Goal: Obtain resource: Download file/media

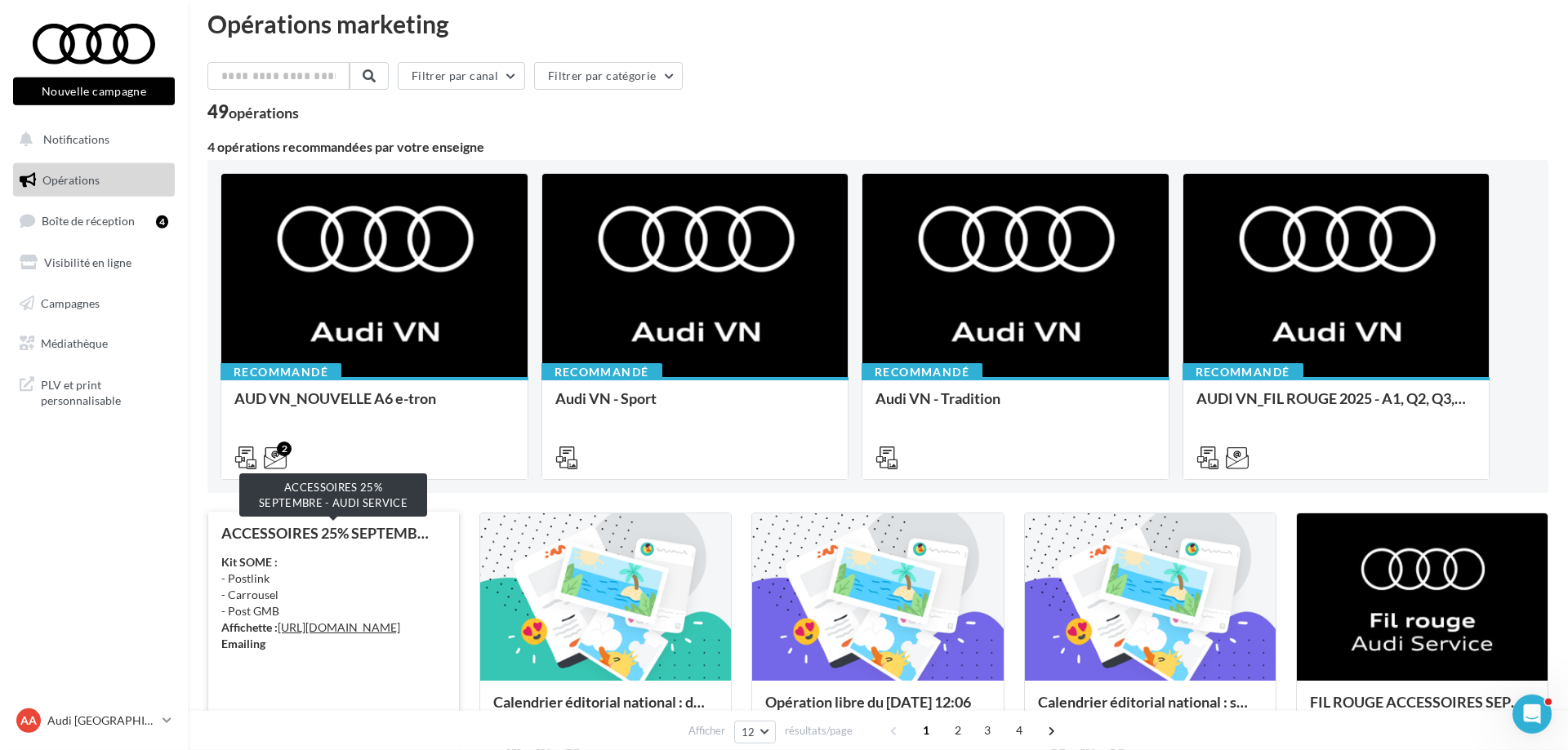
scroll to position [333, 0]
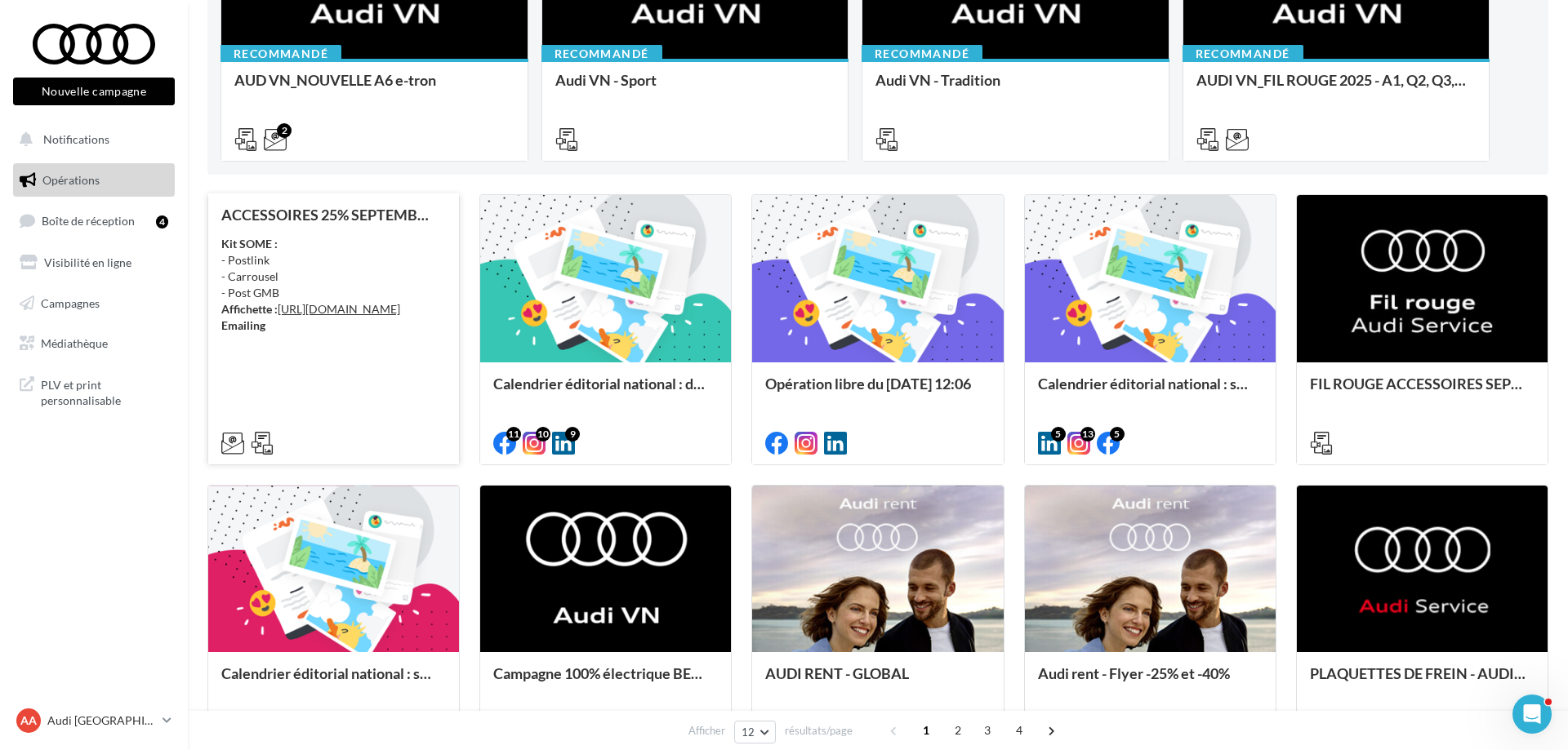
click at [353, 299] on div "Kit SOME : - Postlink - Carrousel - Post GMB Affichette : [URL][DOMAIN_NAME] Em…" at bounding box center [333, 285] width 225 height 98
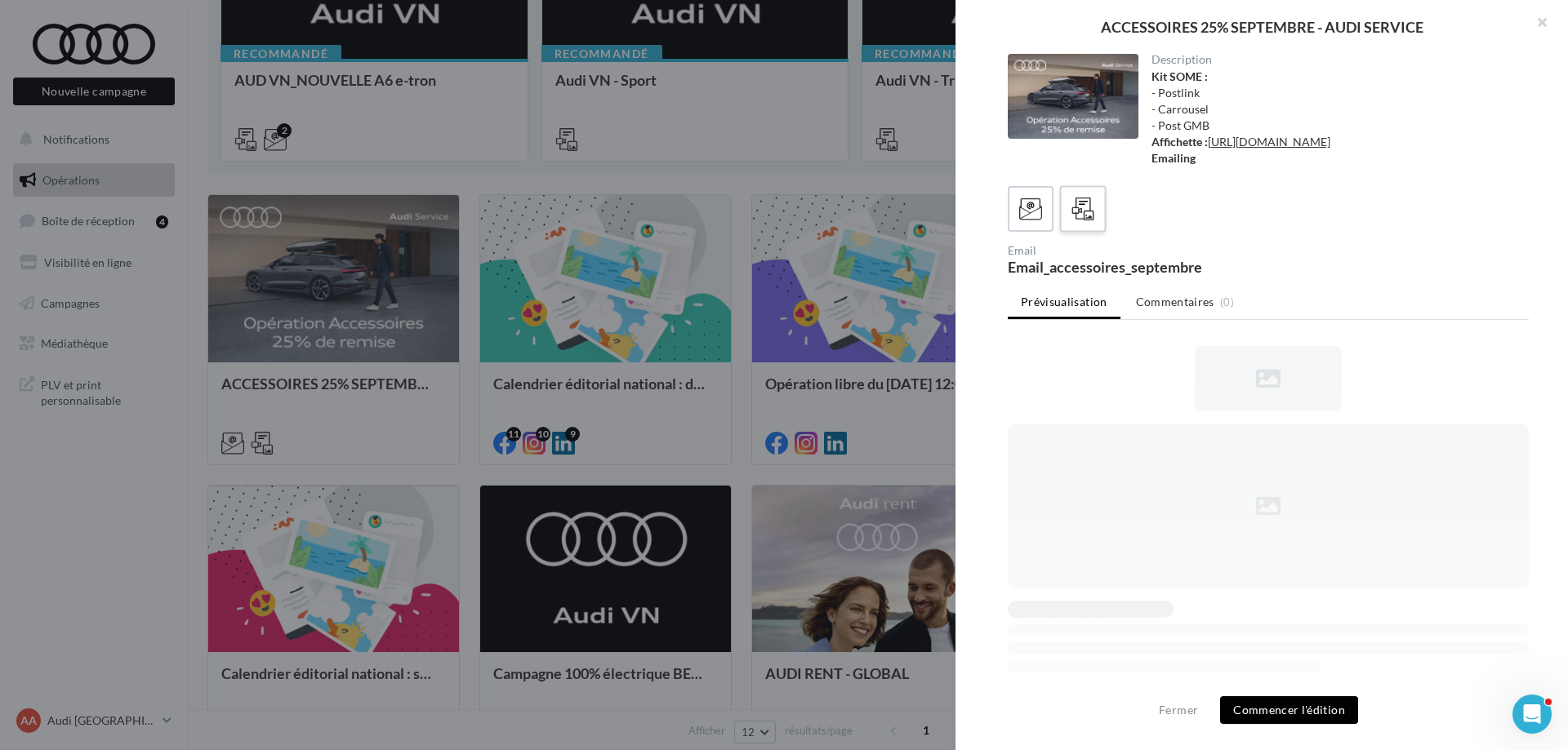
click at [1076, 221] on icon at bounding box center [1083, 209] width 24 height 24
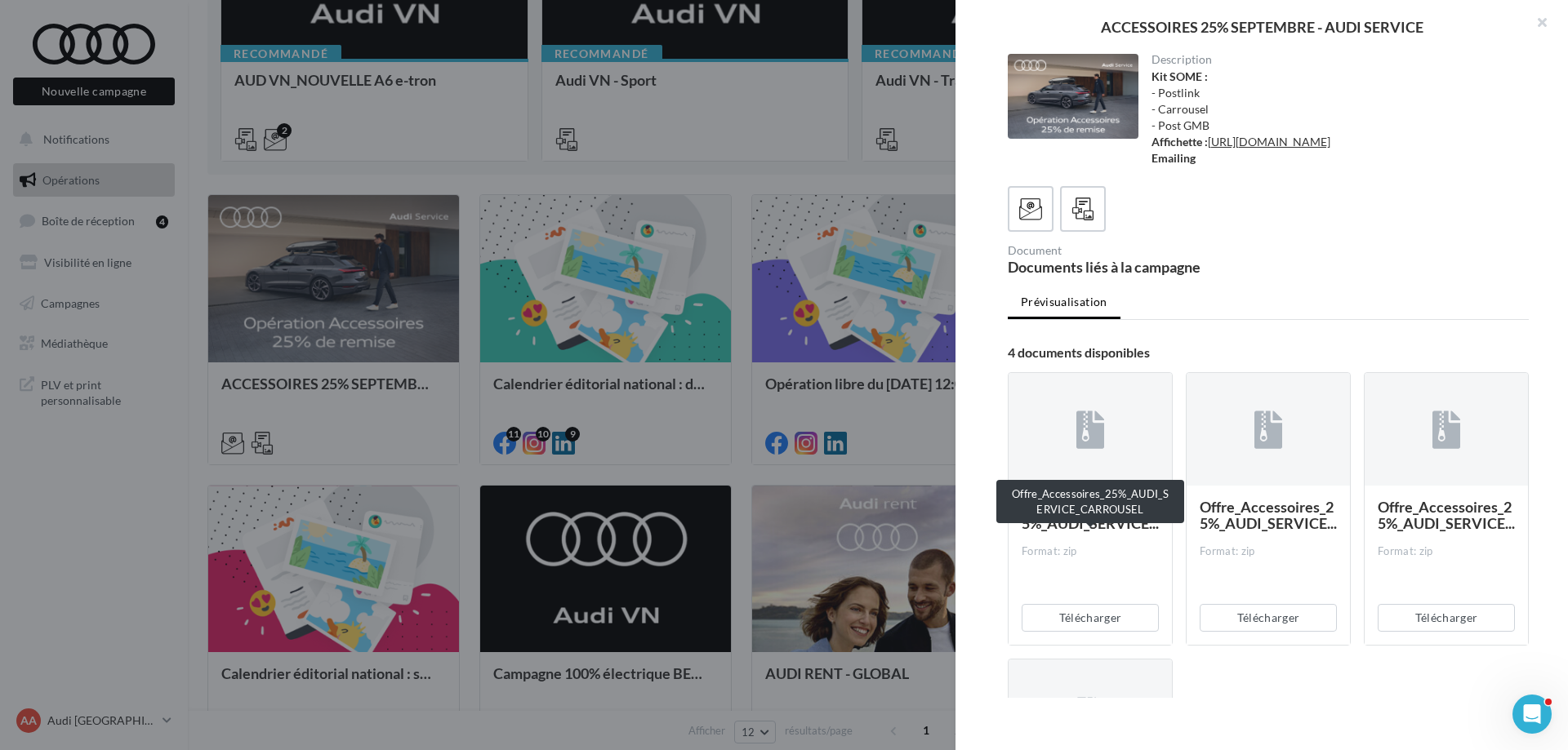
click at [1163, 535] on div "Offre_Accessoires_25%_AUDI_SERVICE... Format: zip" at bounding box center [1090, 564] width 164 height 158
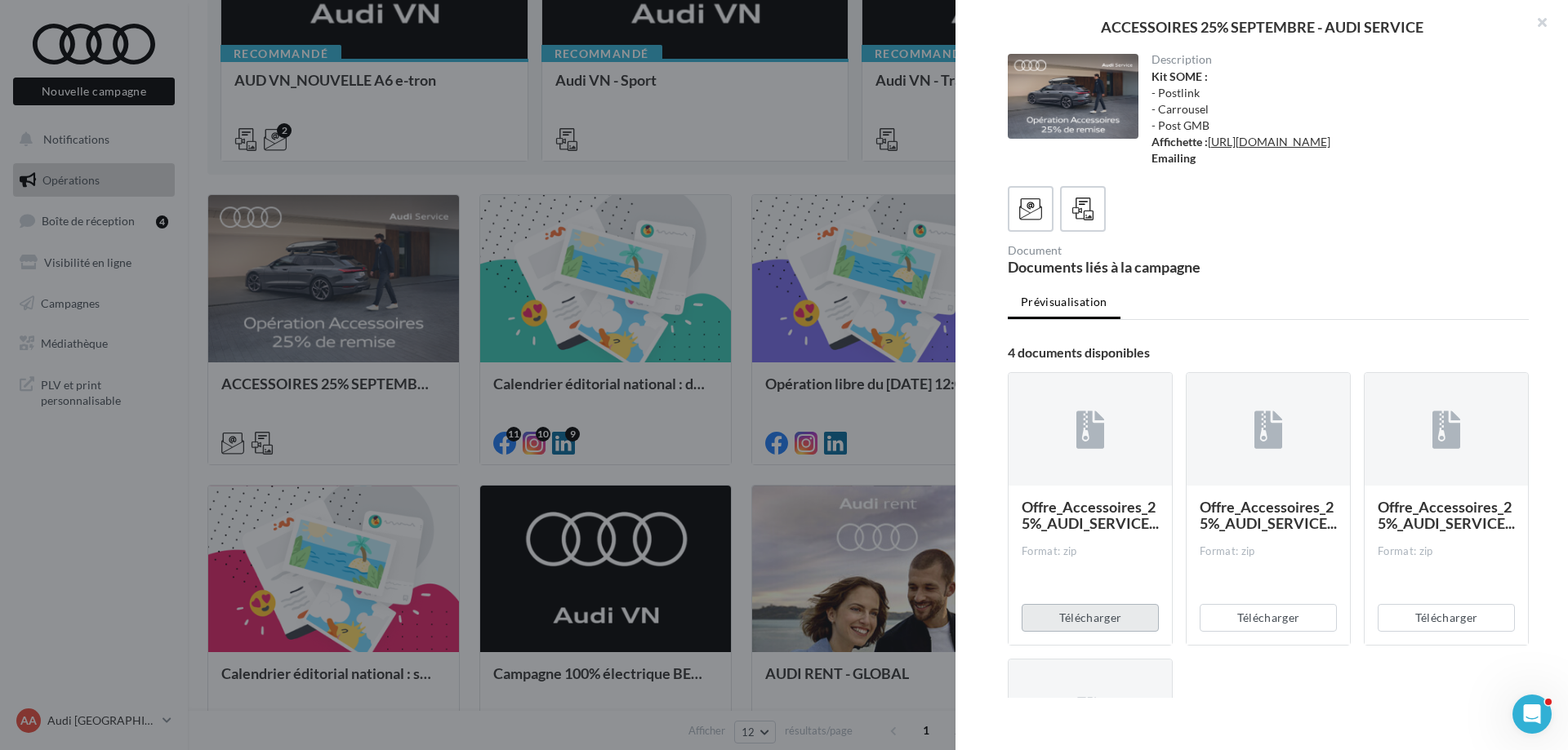
click at [1115, 632] on button "Télécharger" at bounding box center [1090, 618] width 137 height 28
click at [1292, 143] on link "[URL][DOMAIN_NAME]" at bounding box center [1269, 142] width 123 height 14
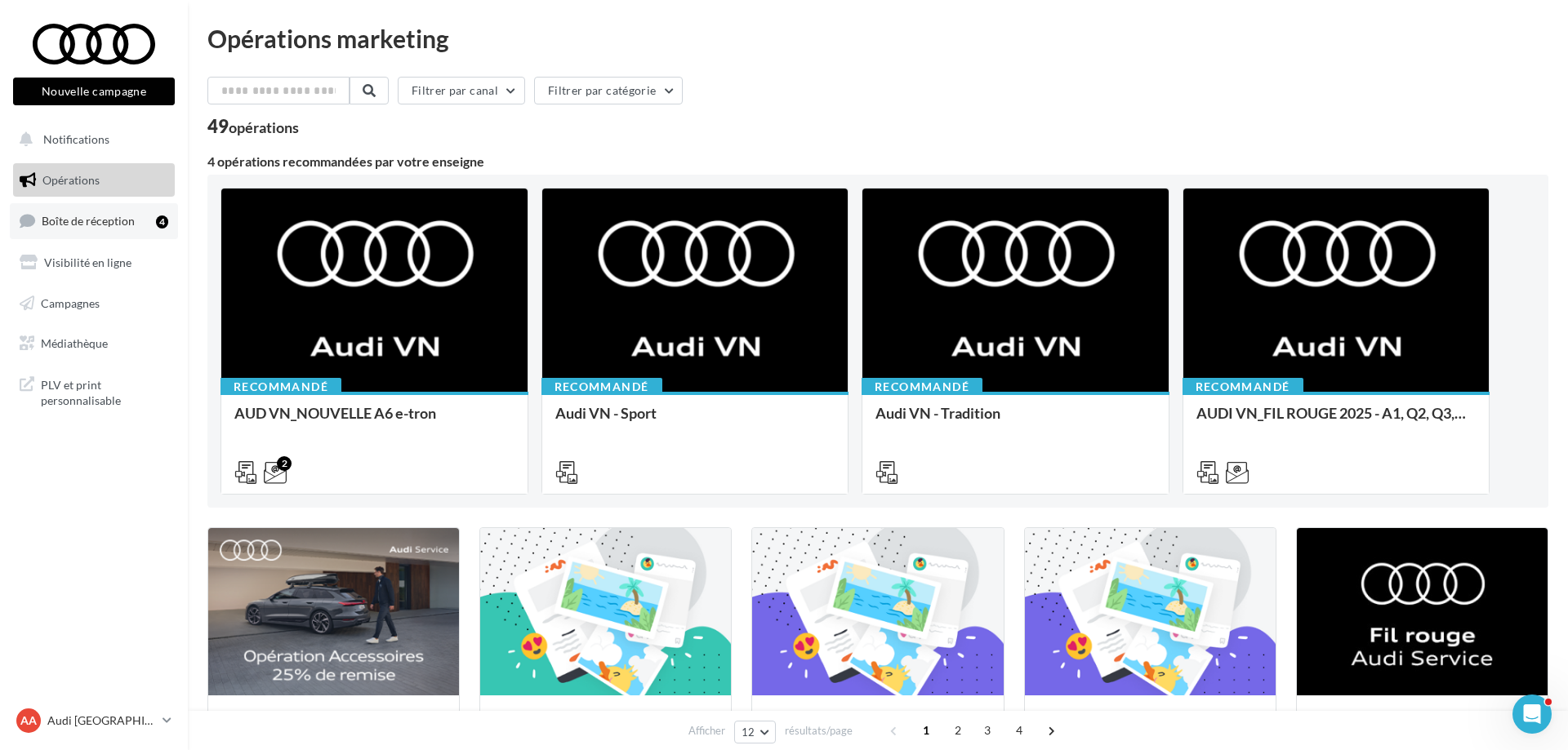
click at [100, 231] on link "Boîte de réception 4" at bounding box center [94, 220] width 168 height 35
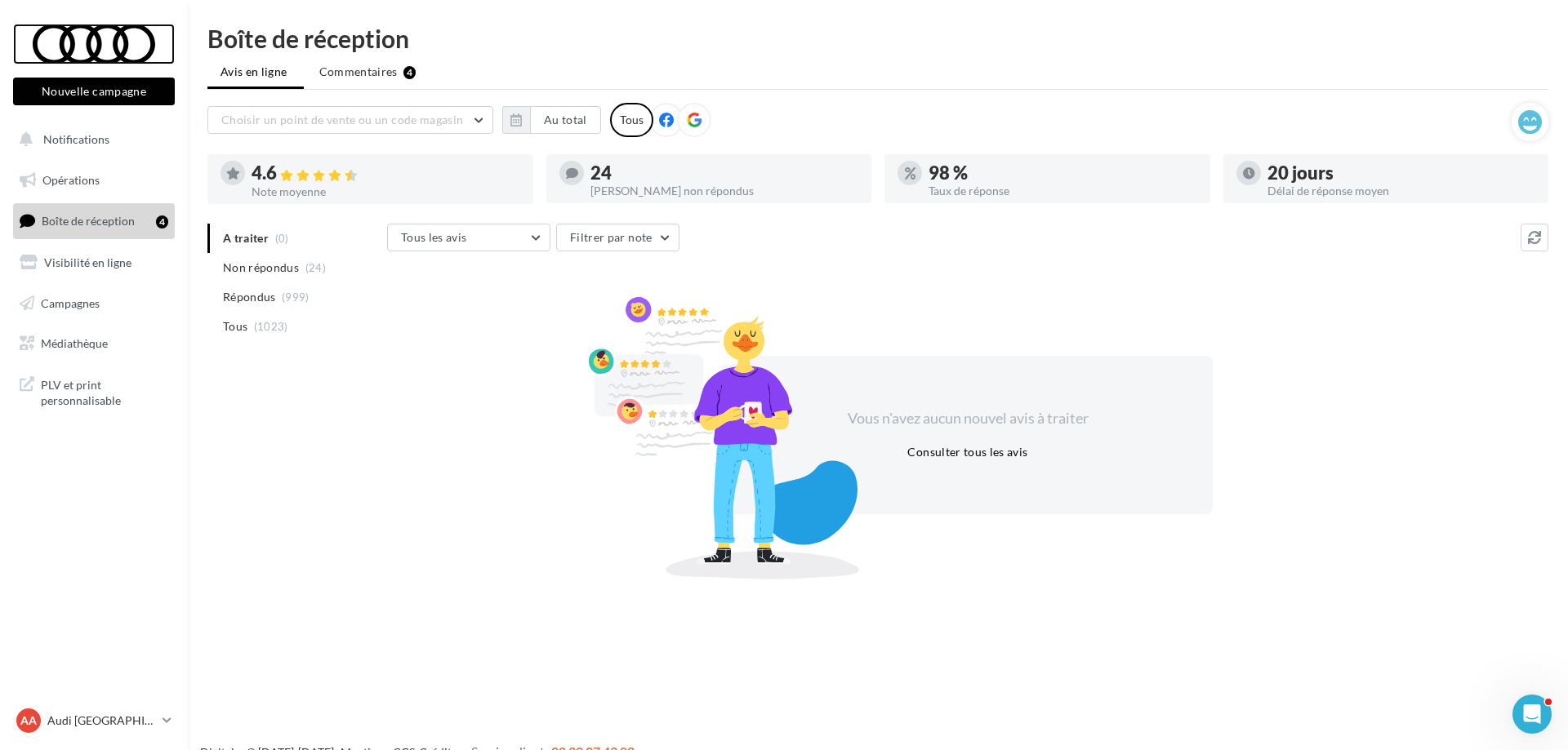
click at [80, 44] on div at bounding box center [94, 44] width 131 height 41
